Goal: Transaction & Acquisition: Purchase product/service

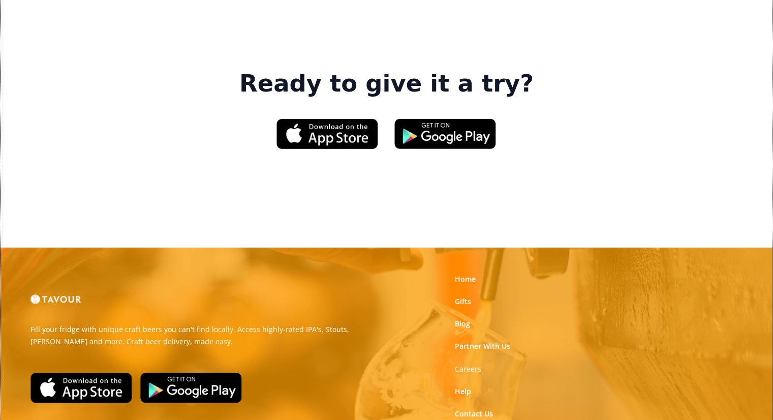
scroll to position [1575, 0]
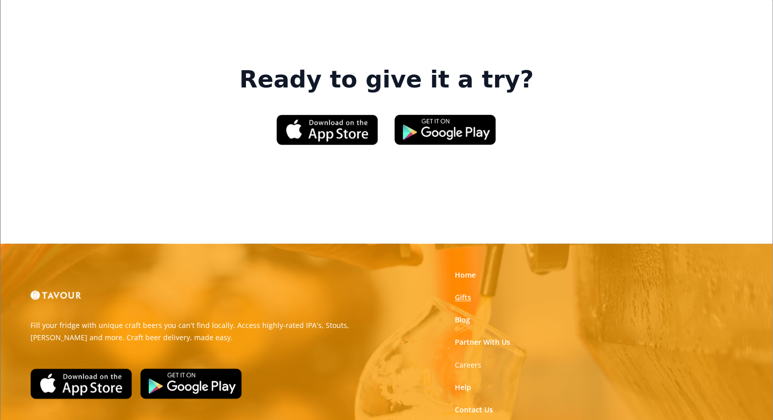
click at [463, 292] on link "Gifts" at bounding box center [463, 297] width 16 height 10
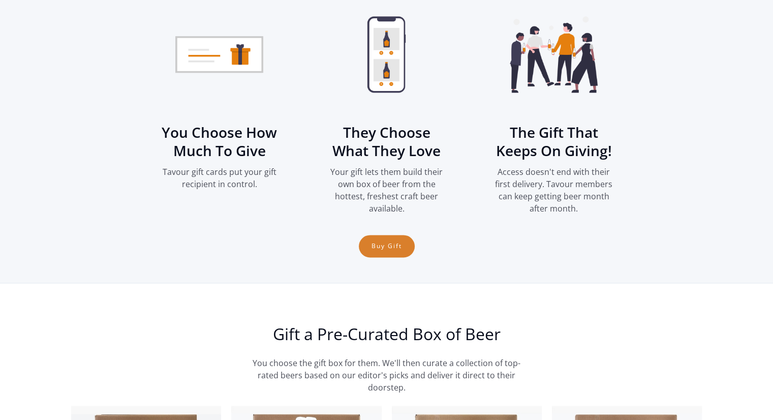
scroll to position [1478, 0]
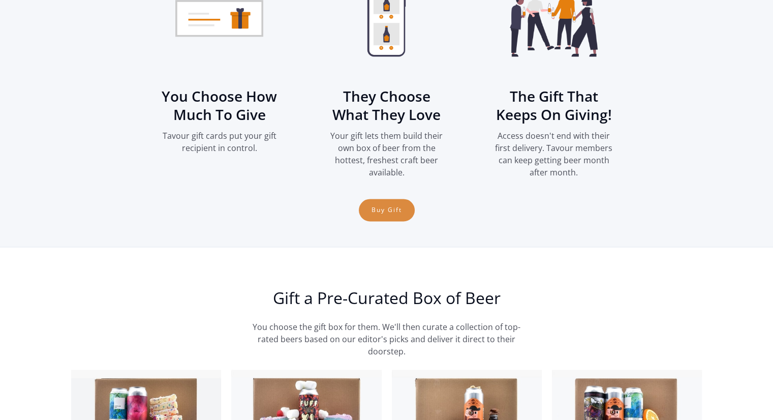
click at [399, 208] on link "Buy Gift" at bounding box center [387, 210] width 56 height 22
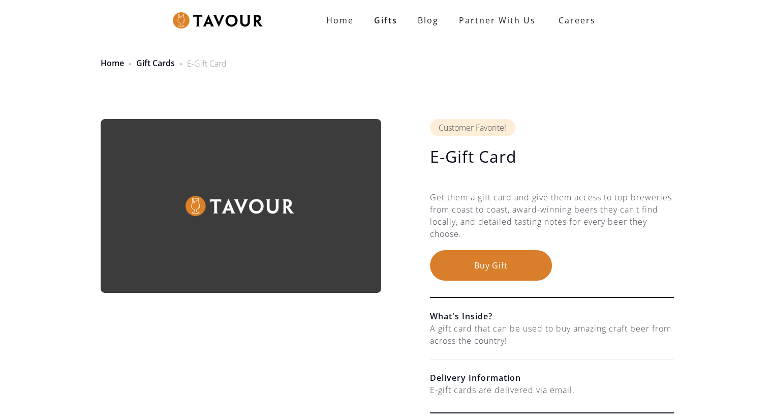
click at [493, 267] on button "Buy Gift" at bounding box center [491, 265] width 122 height 30
